Goal: Check status

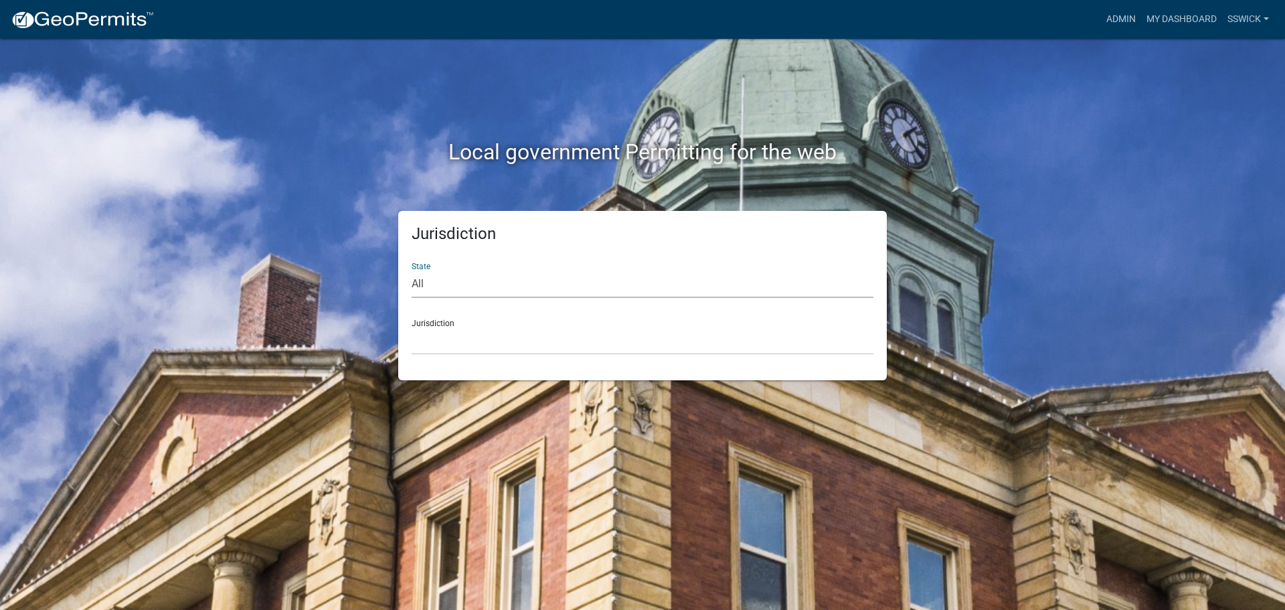
click at [425, 288] on select "All [US_STATE] [US_STATE] [US_STATE] [US_STATE] [US_STATE] [US_STATE] [US_STATE…" at bounding box center [642, 283] width 462 height 27
select select "[US_STATE]"
click at [411, 270] on select "All [US_STATE] [US_STATE] [US_STATE] [US_STATE] [US_STATE] [US_STATE] [US_STATE…" at bounding box center [642, 283] width 462 height 27
click at [446, 355] on div "Jurisdiction State All [US_STATE] [US_STATE] [US_STATE] [US_STATE] [US_STATE] […" at bounding box center [642, 295] width 488 height 169
click at [445, 346] on select "City of [GEOGRAPHIC_DATA], [US_STATE] City of [GEOGRAPHIC_DATA], [US_STATE] Cit…" at bounding box center [642, 340] width 462 height 27
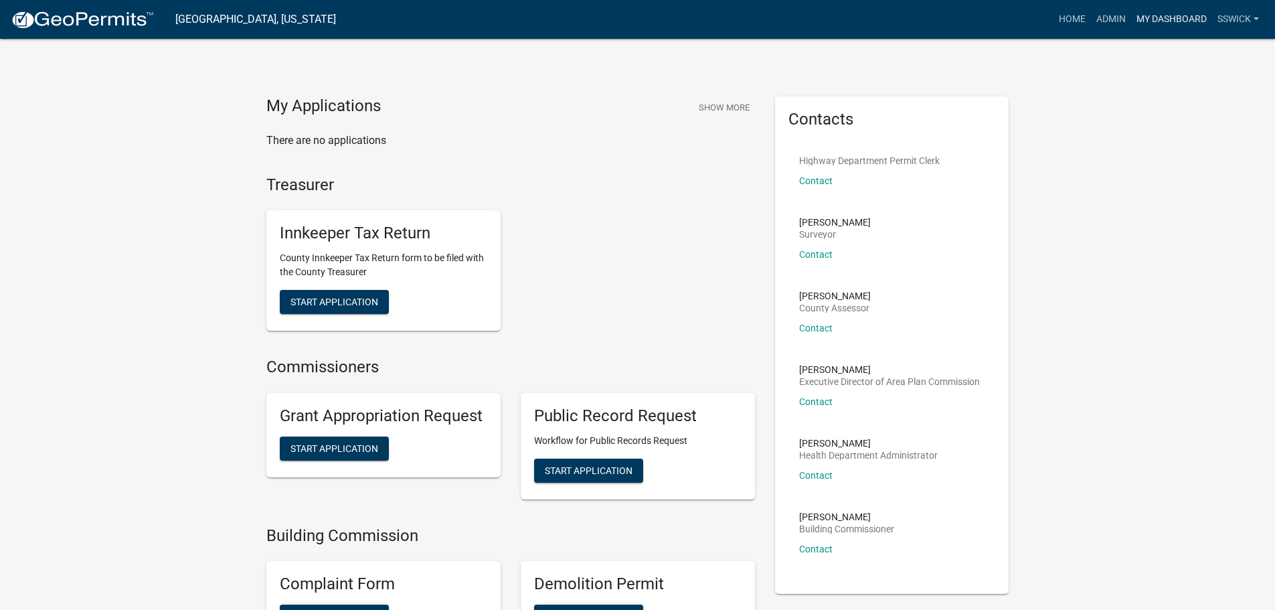
click at [1143, 20] on link "My Dashboard" at bounding box center [1171, 19] width 81 height 25
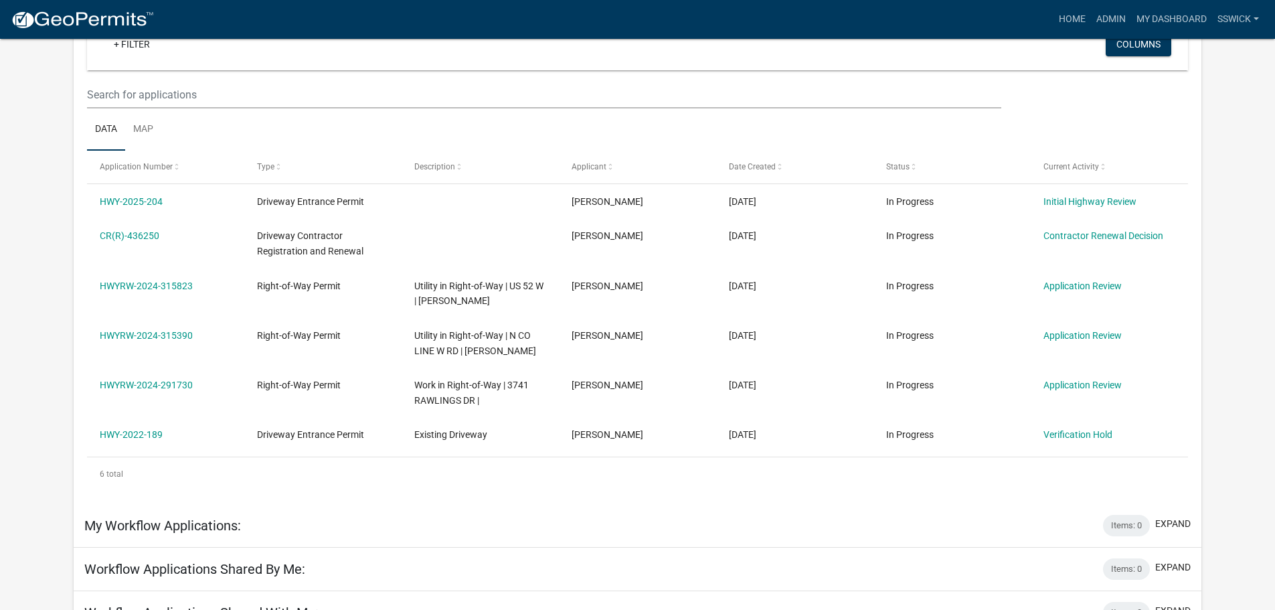
scroll to position [134, 0]
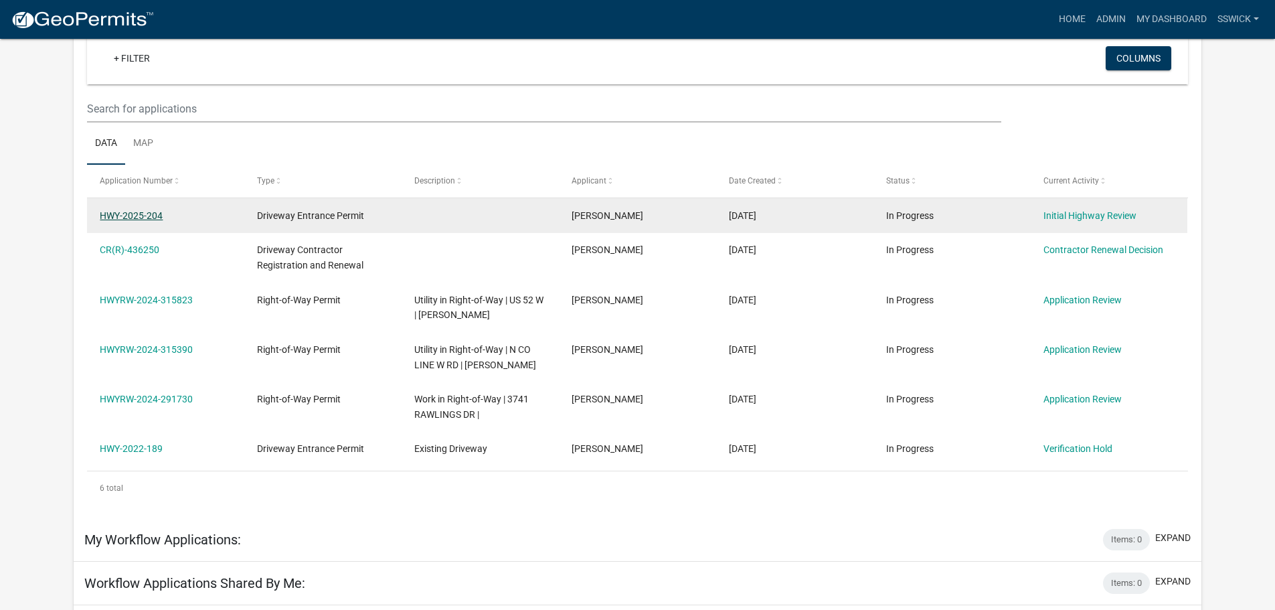
click at [155, 217] on link "HWY-2025-204" at bounding box center [131, 215] width 63 height 11
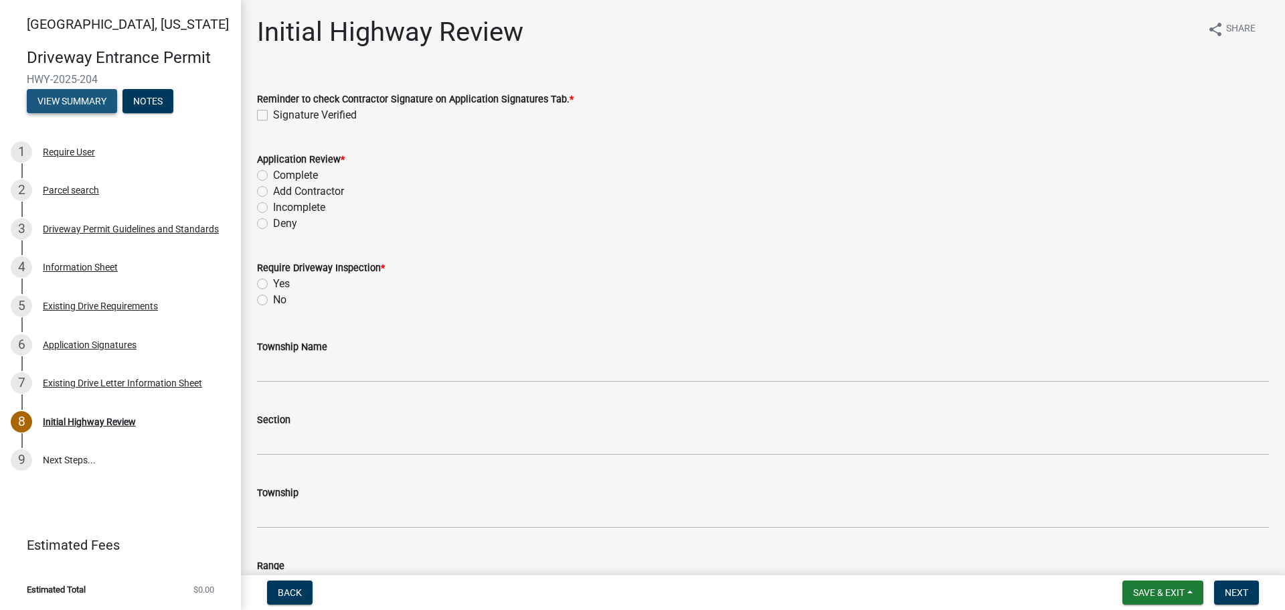
click at [100, 107] on button "View Summary" at bounding box center [72, 101] width 90 height 24
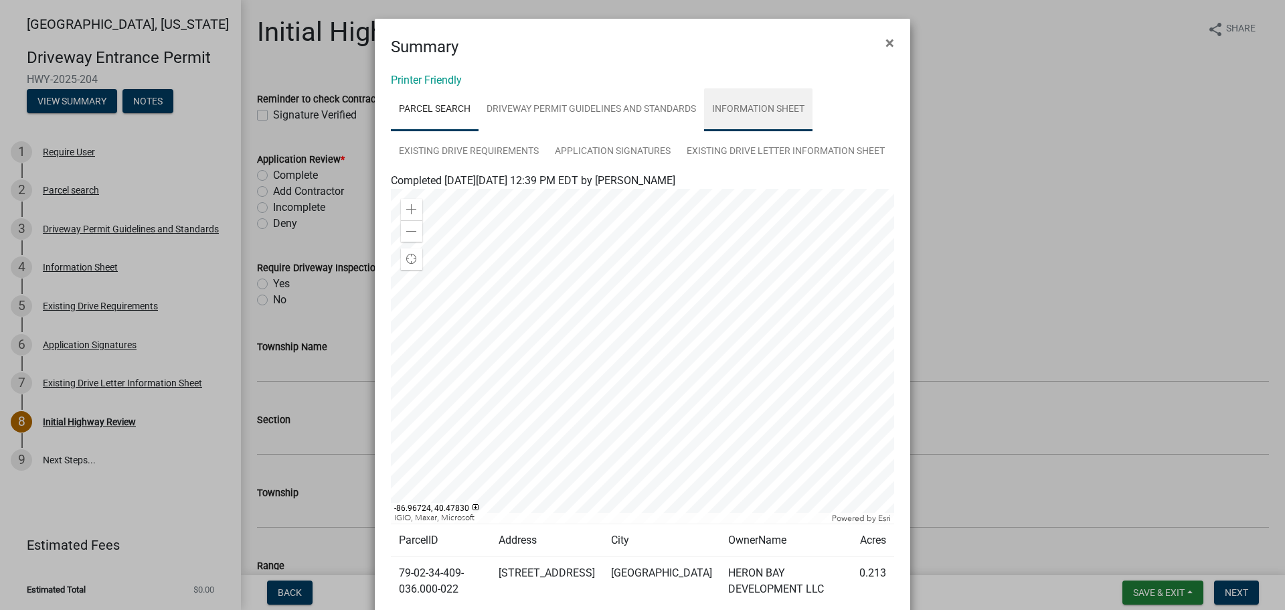
click at [755, 109] on link "Information Sheet" at bounding box center [758, 109] width 108 height 43
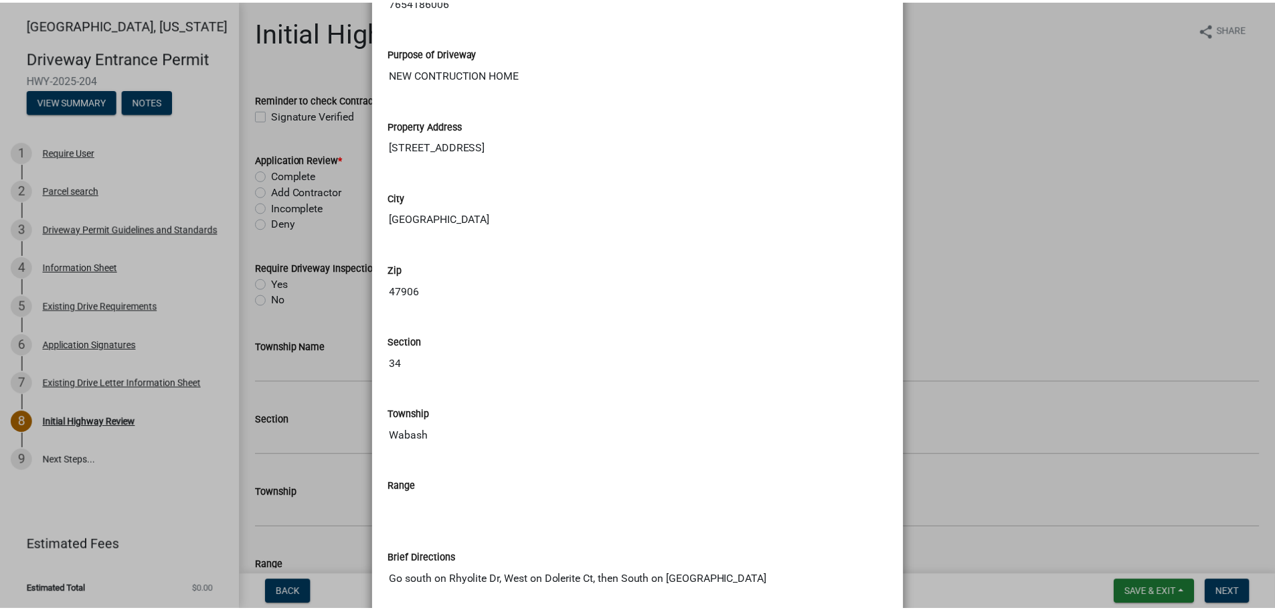
scroll to position [468, 0]
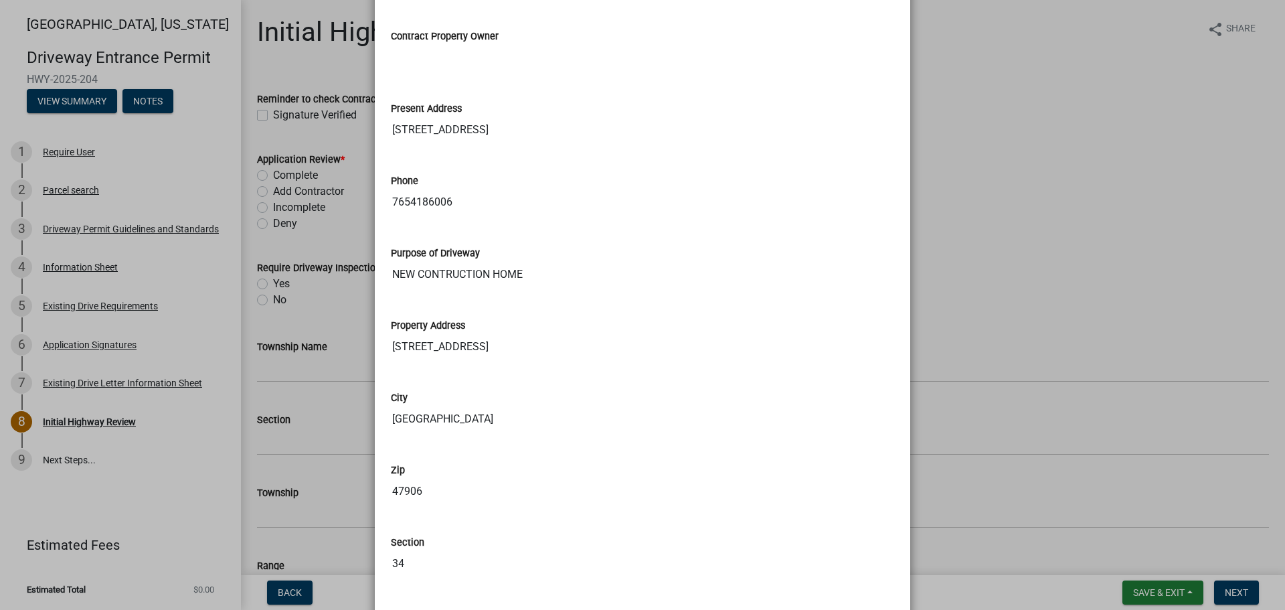
click at [1089, 223] on ngb-modal-window "Summary × Printer Friendly Parcel search Driveway Permit Guidelines and Standar…" at bounding box center [642, 305] width 1285 height 610
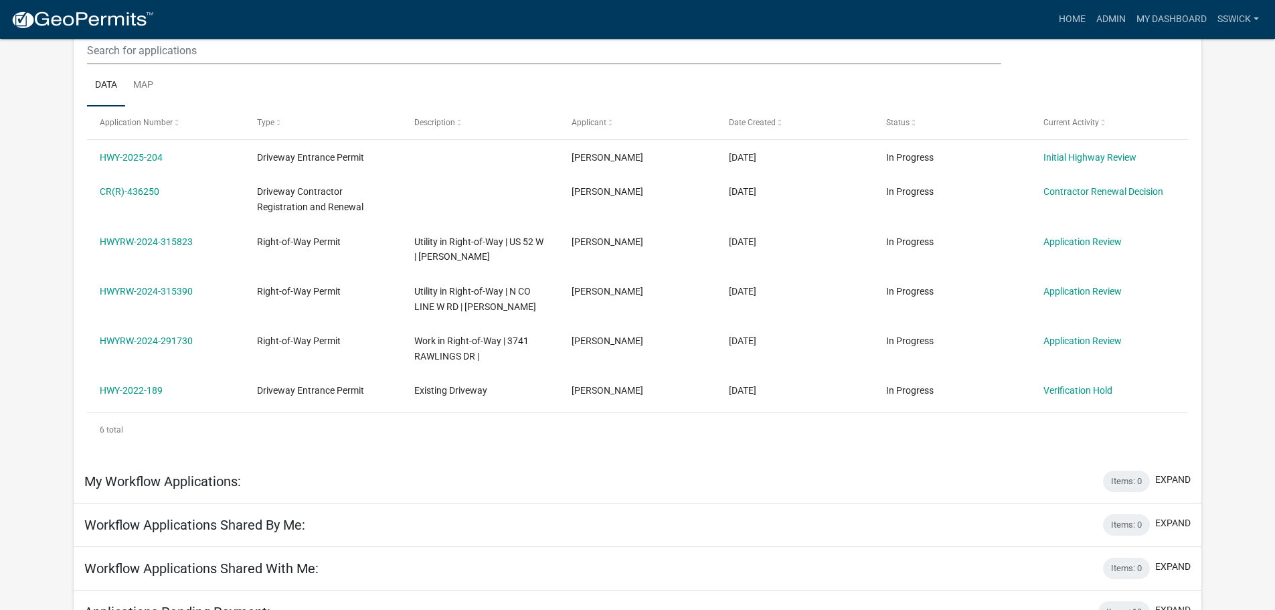
scroll to position [169, 0]
